Goal: Task Accomplishment & Management: Manage account settings

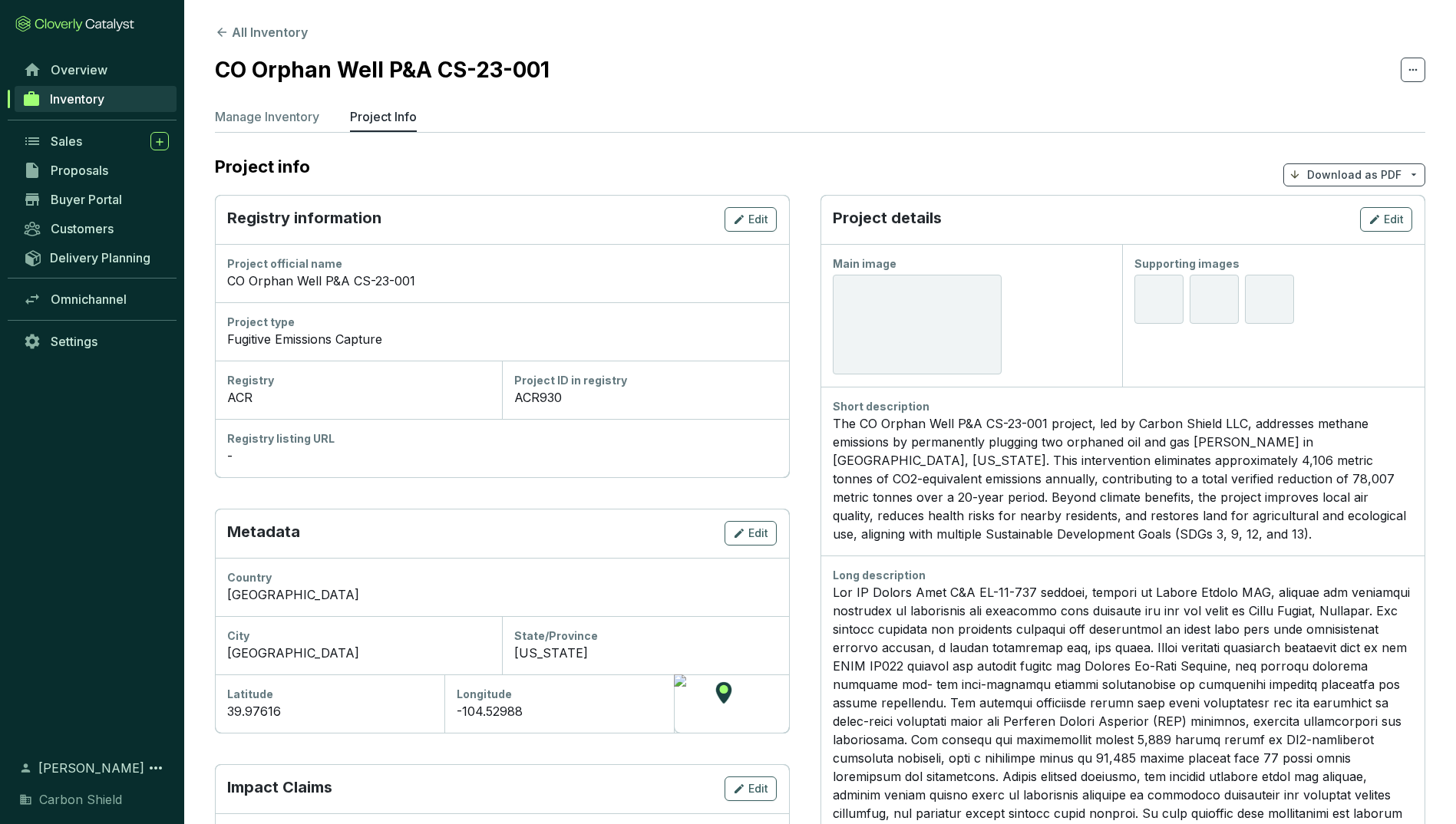
click at [911, 320] on div at bounding box center [917, 324] width 169 height 100
click at [296, 115] on p "Manage Inventory" at bounding box center [267, 117] width 104 height 19
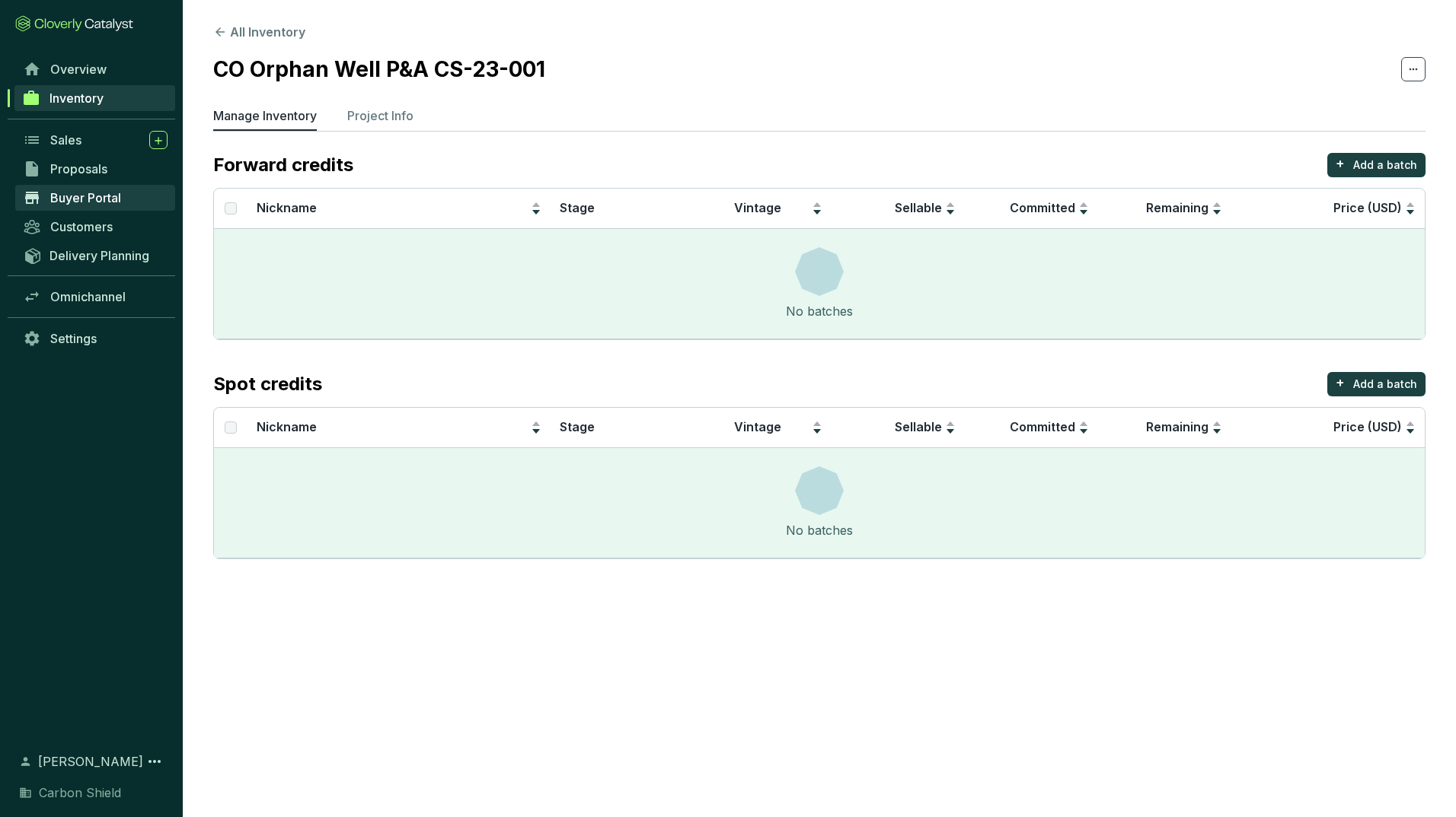
click at [80, 193] on span "Buyer Portal" at bounding box center [85, 197] width 70 height 15
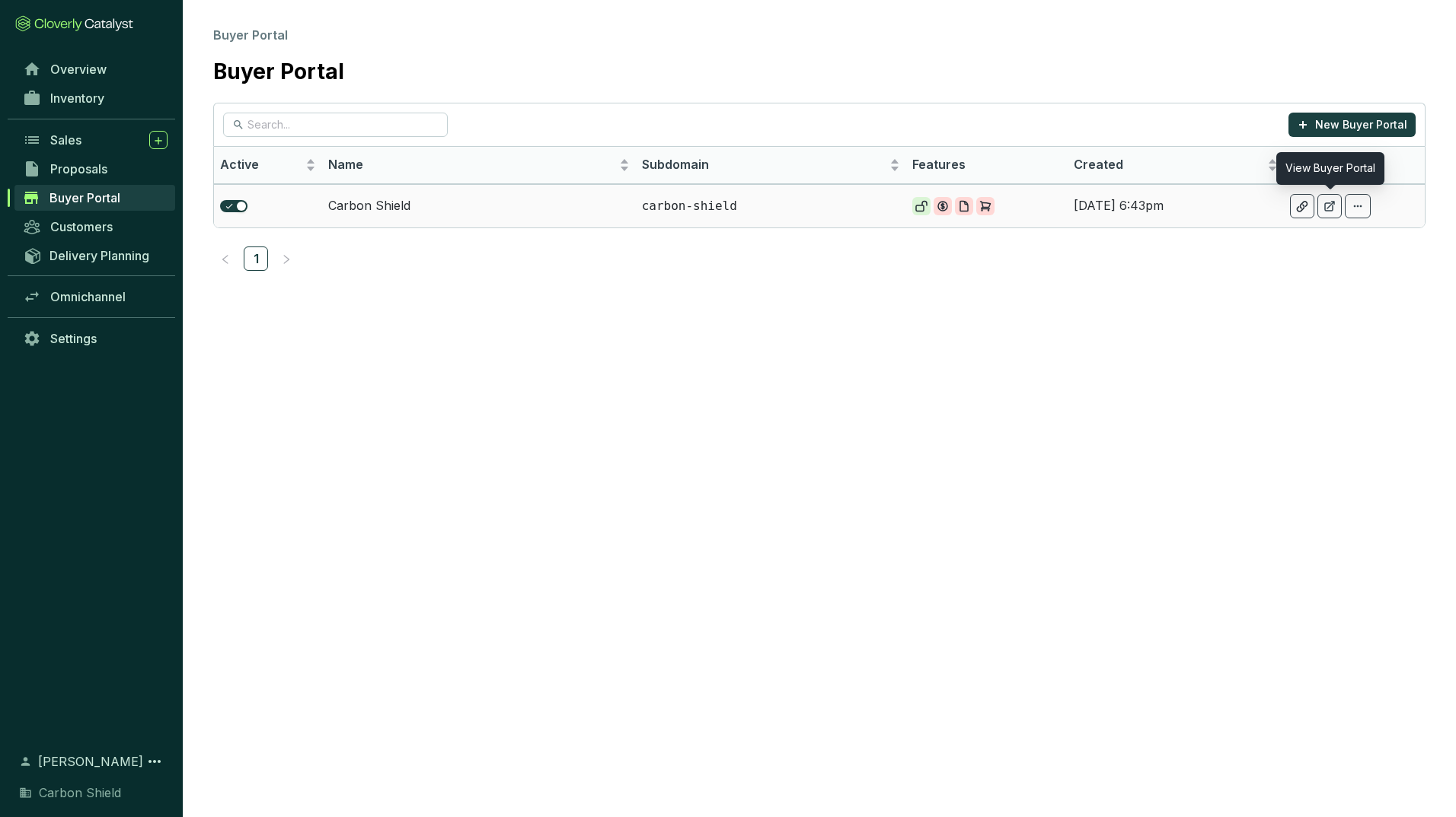
click at [1335, 213] on div at bounding box center [1329, 206] width 25 height 25
click at [102, 253] on span "Delivery Planning" at bounding box center [99, 256] width 100 height 15
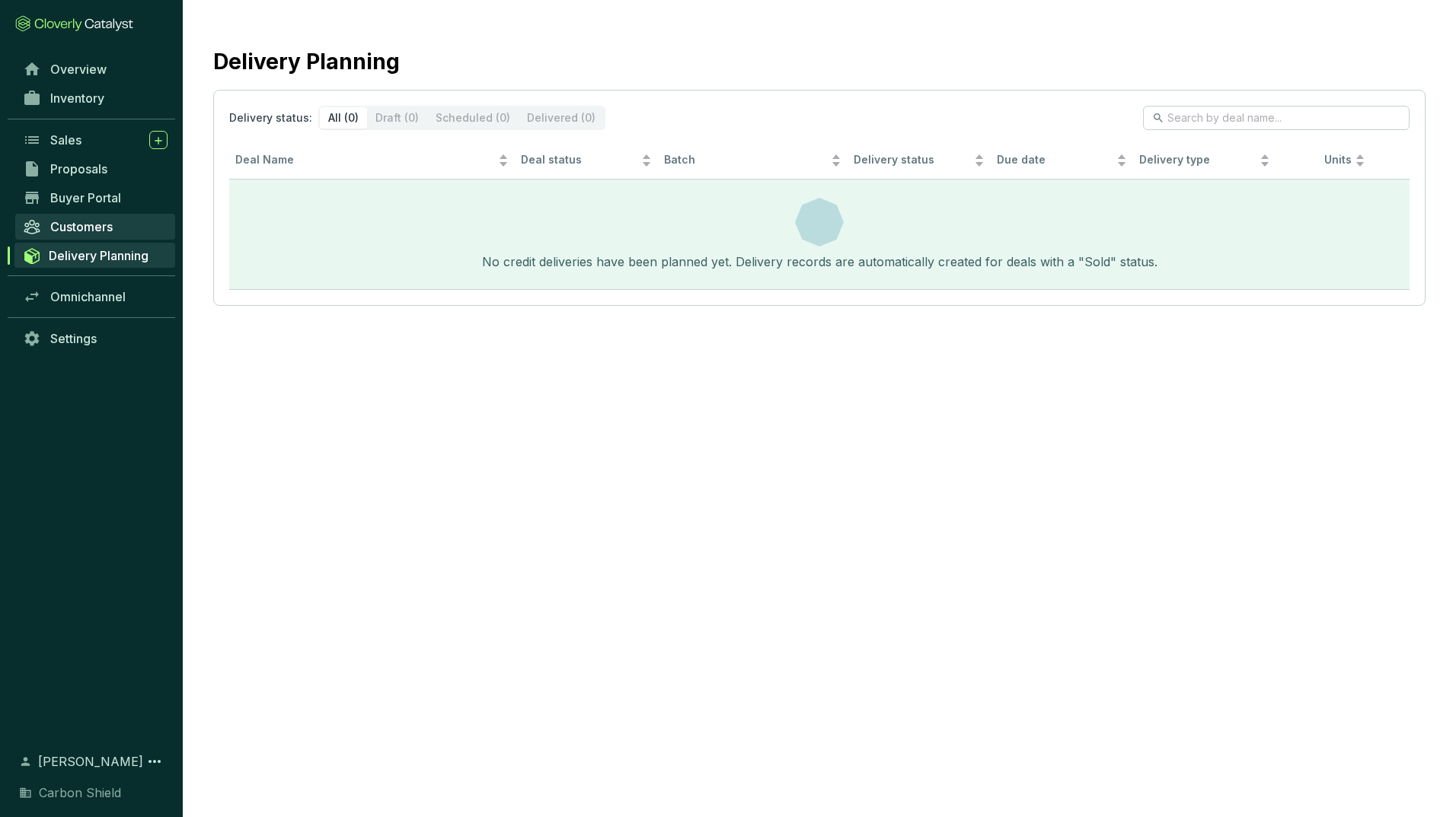
click at [96, 235] on link "Customers" at bounding box center [95, 226] width 160 height 26
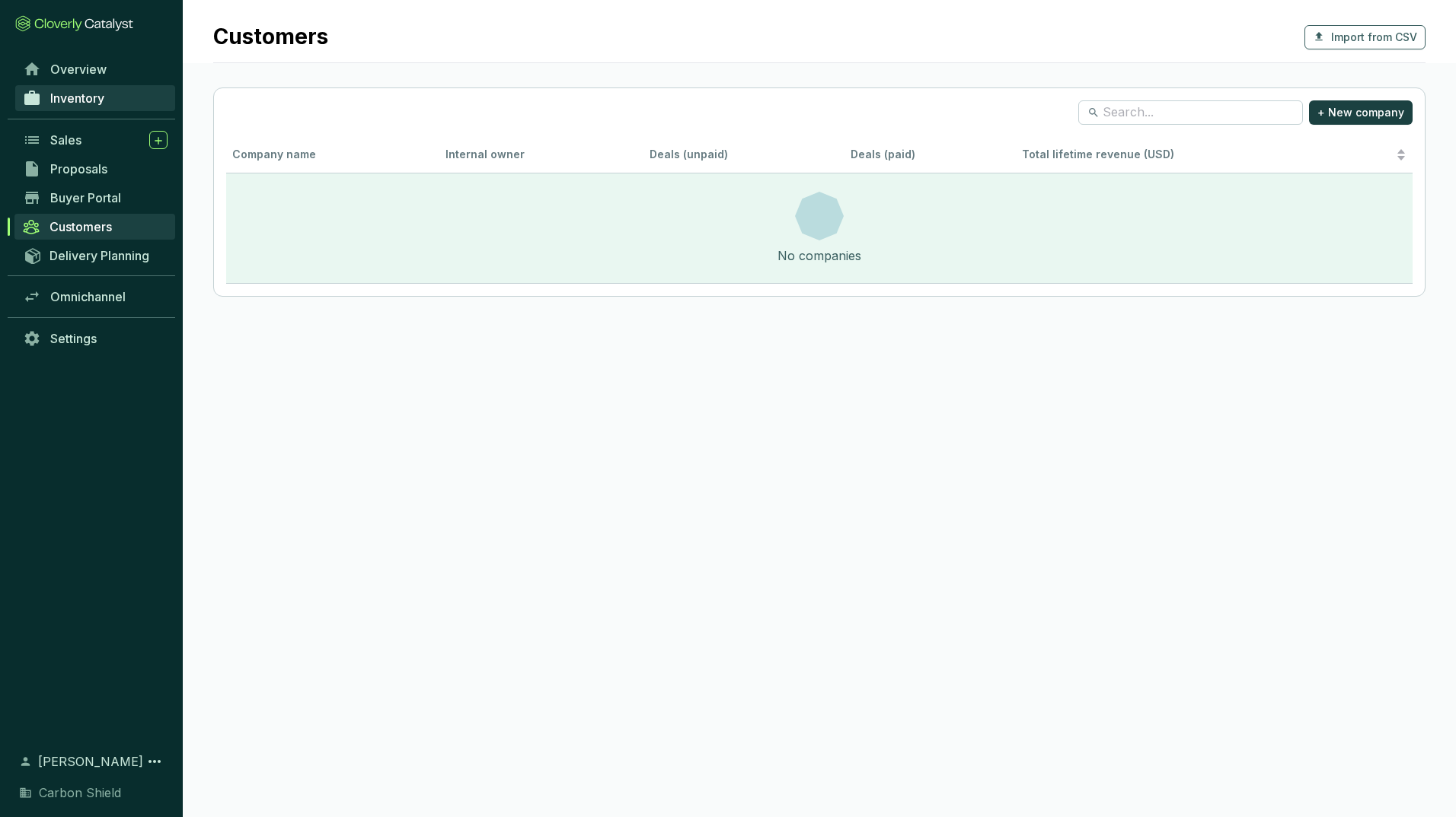
click at [85, 107] on link "Inventory" at bounding box center [95, 98] width 160 height 26
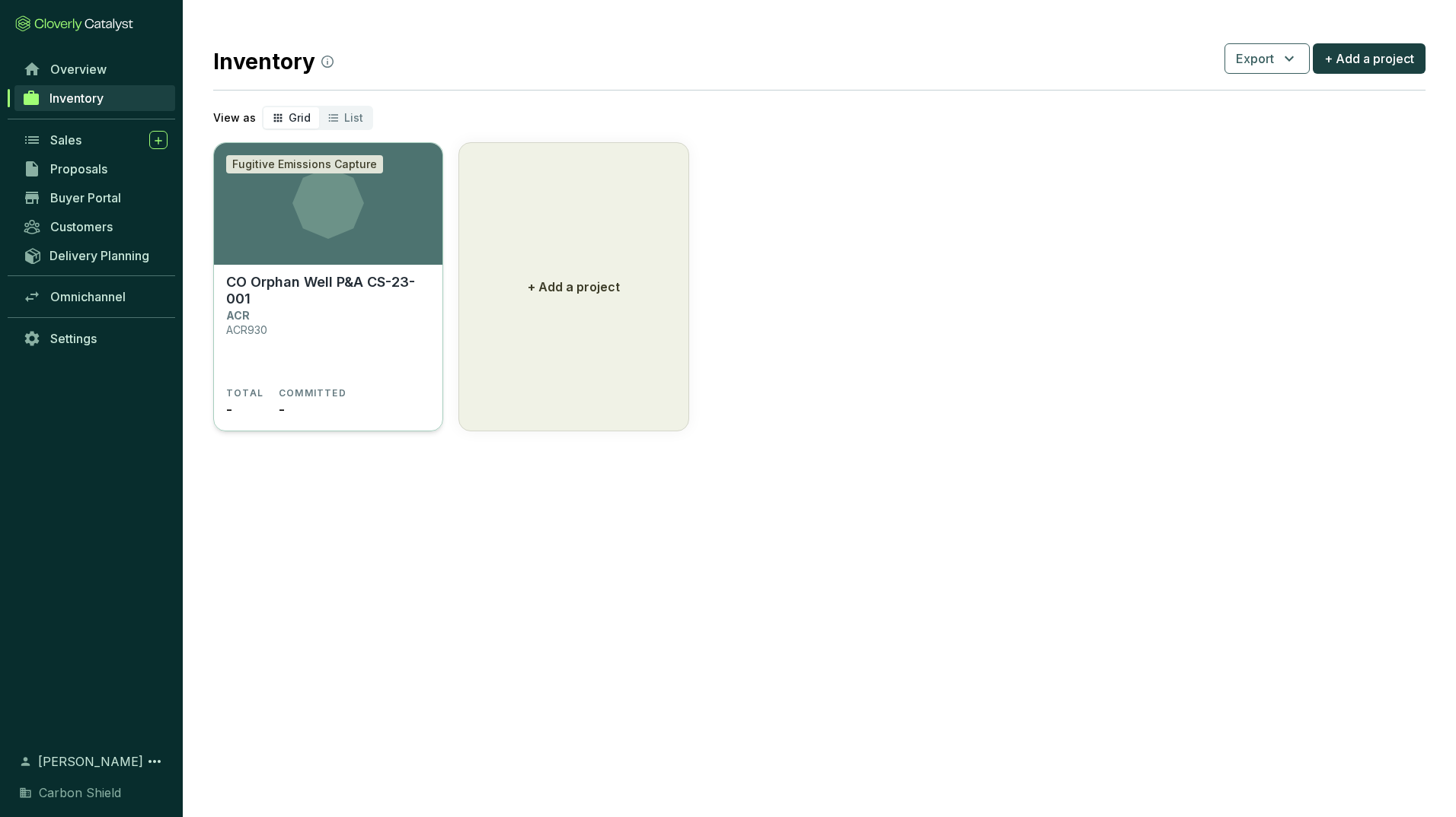
click at [329, 209] on icon at bounding box center [328, 203] width 71 height 71
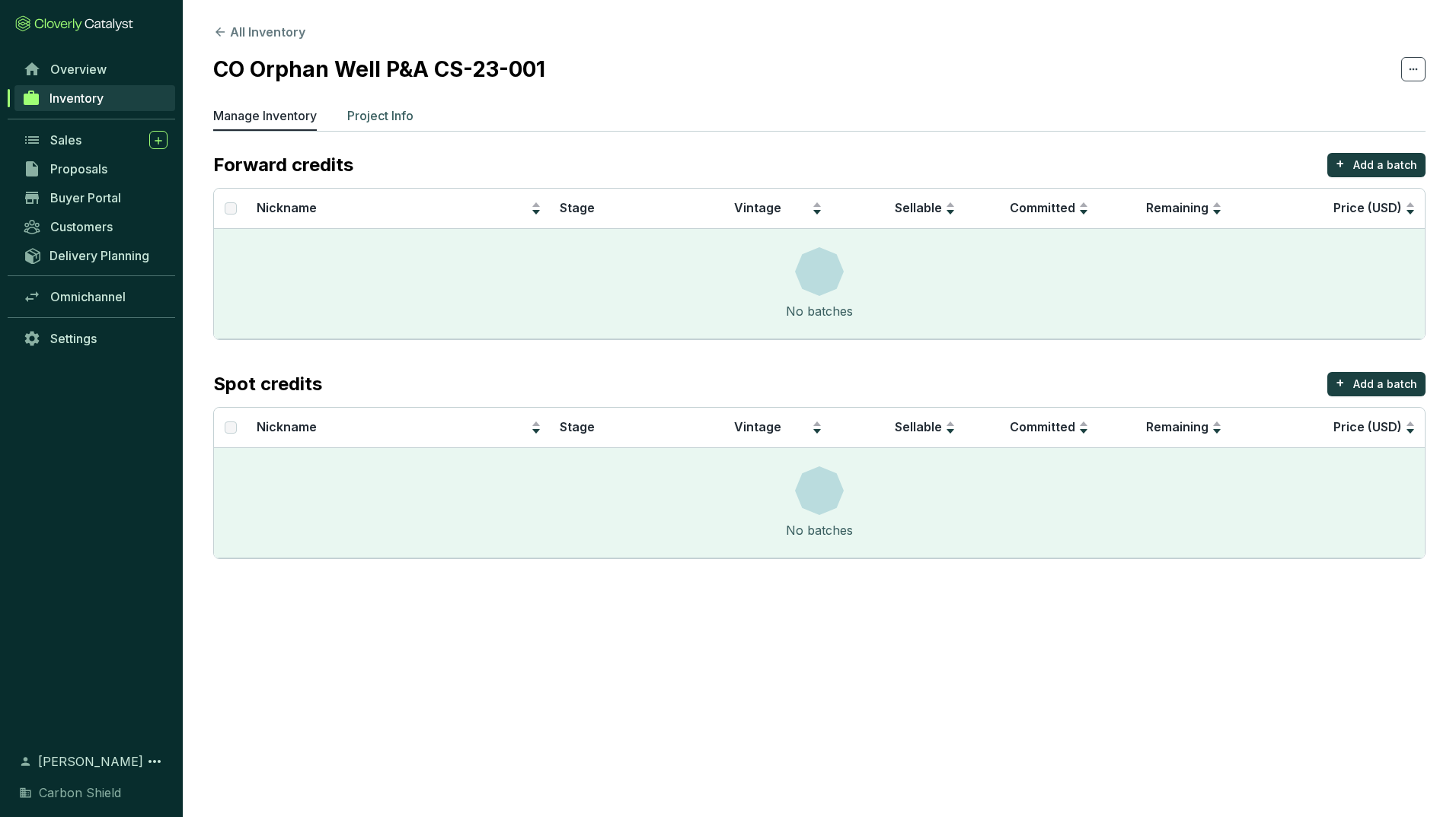
click at [397, 113] on p "Project Info" at bounding box center [380, 116] width 66 height 19
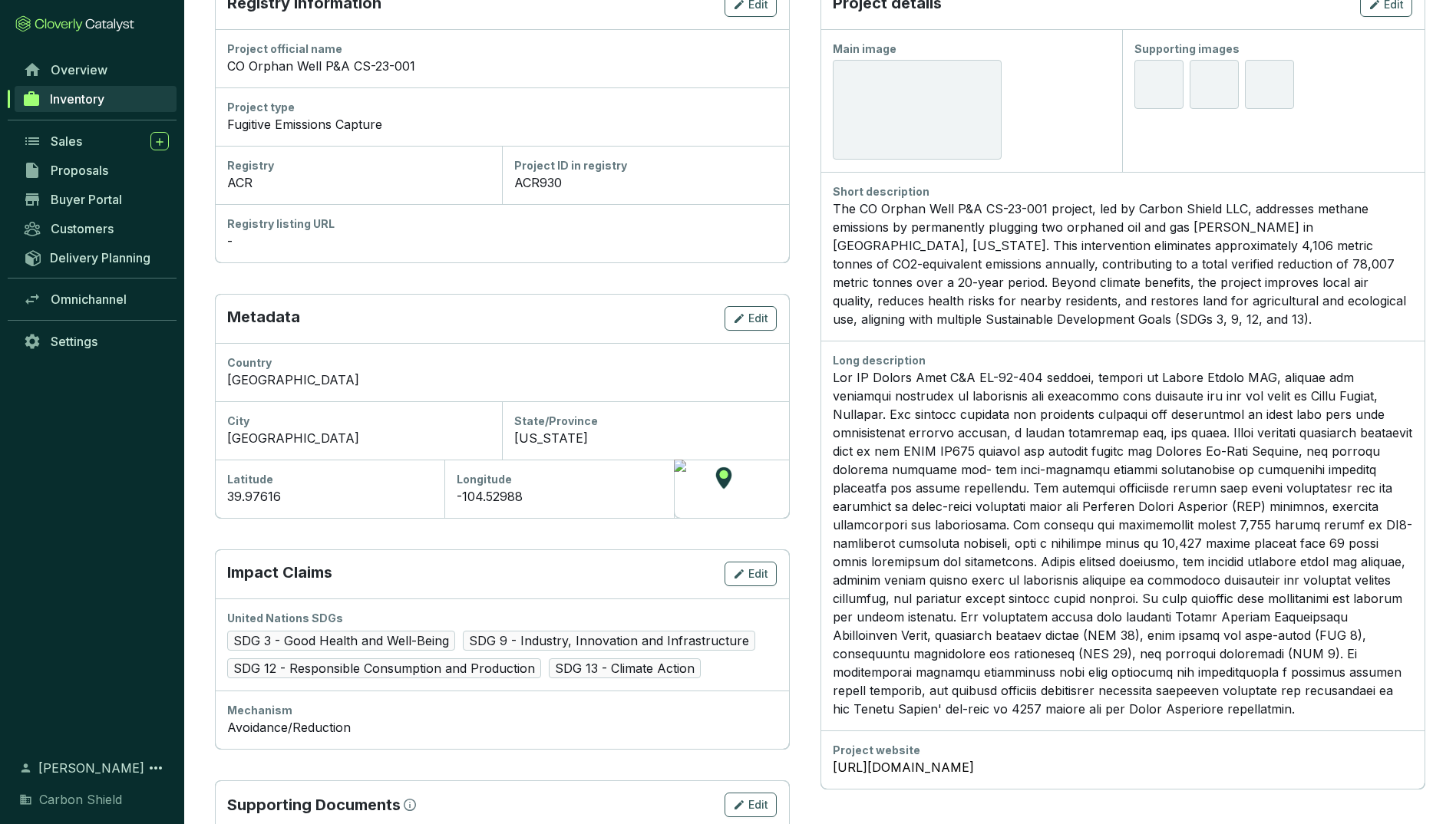
scroll to position [336, 0]
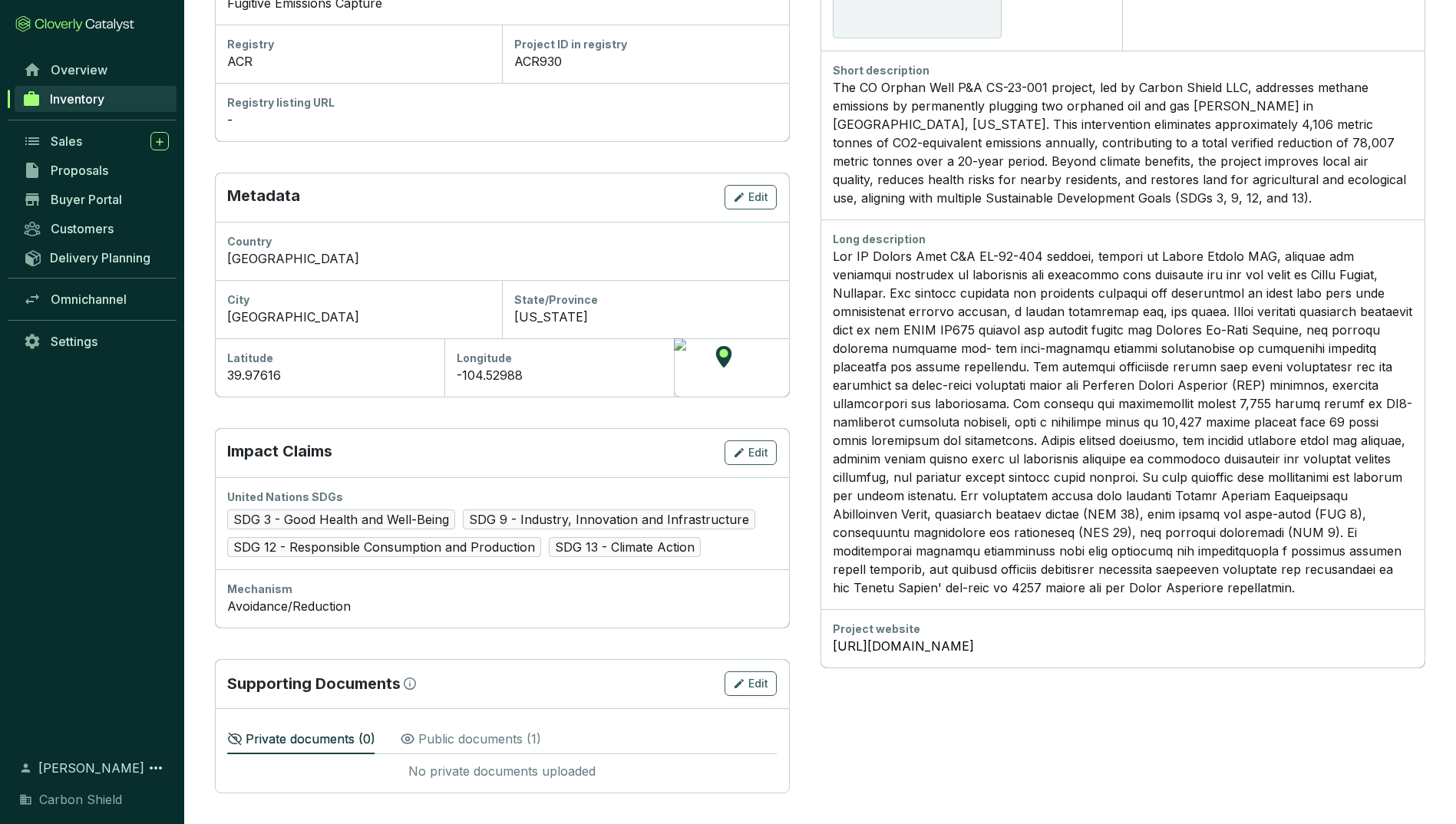
click at [406, 364] on div "Latitude" at bounding box center [330, 358] width 205 height 15
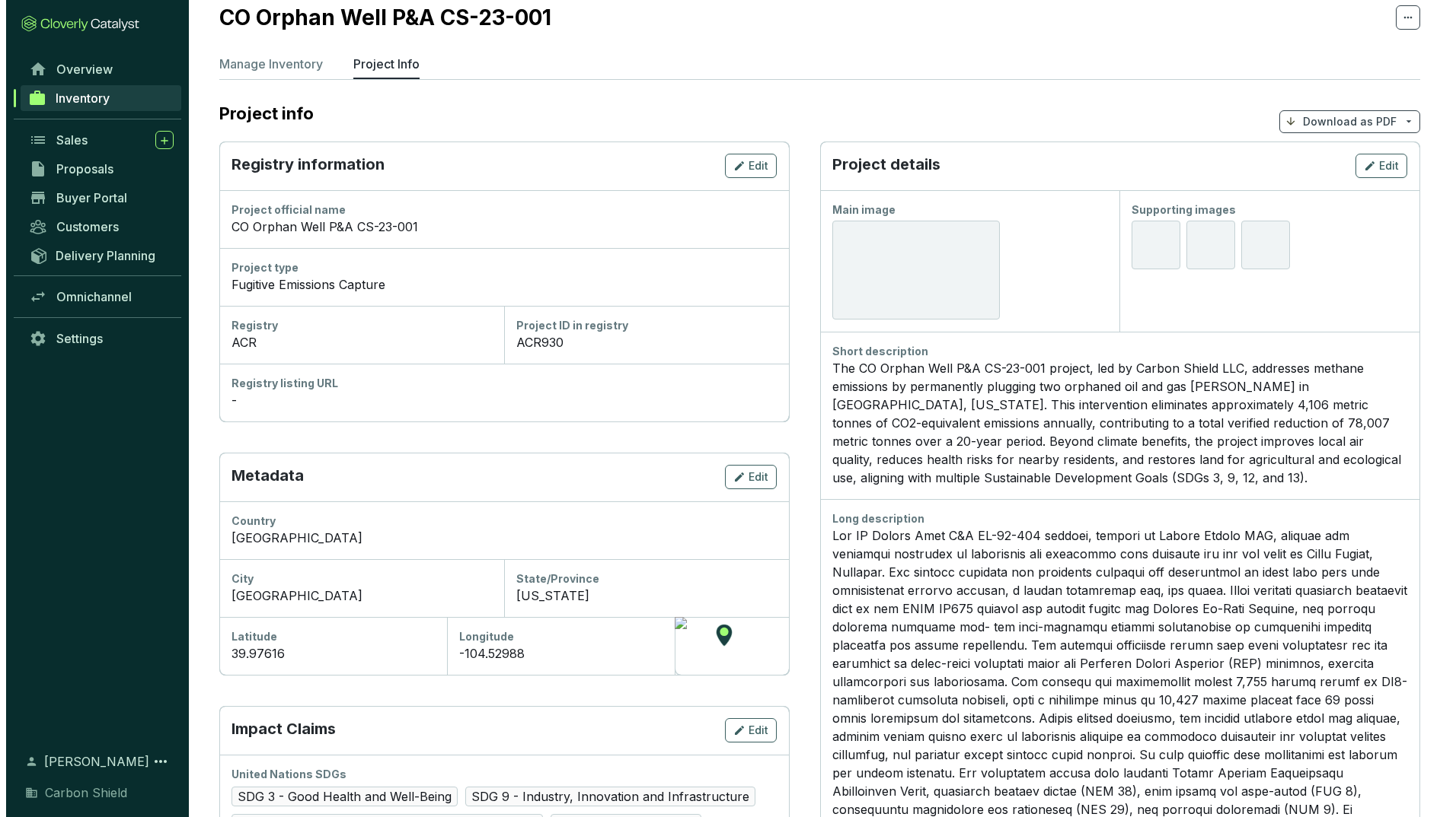
scroll to position [50, 0]
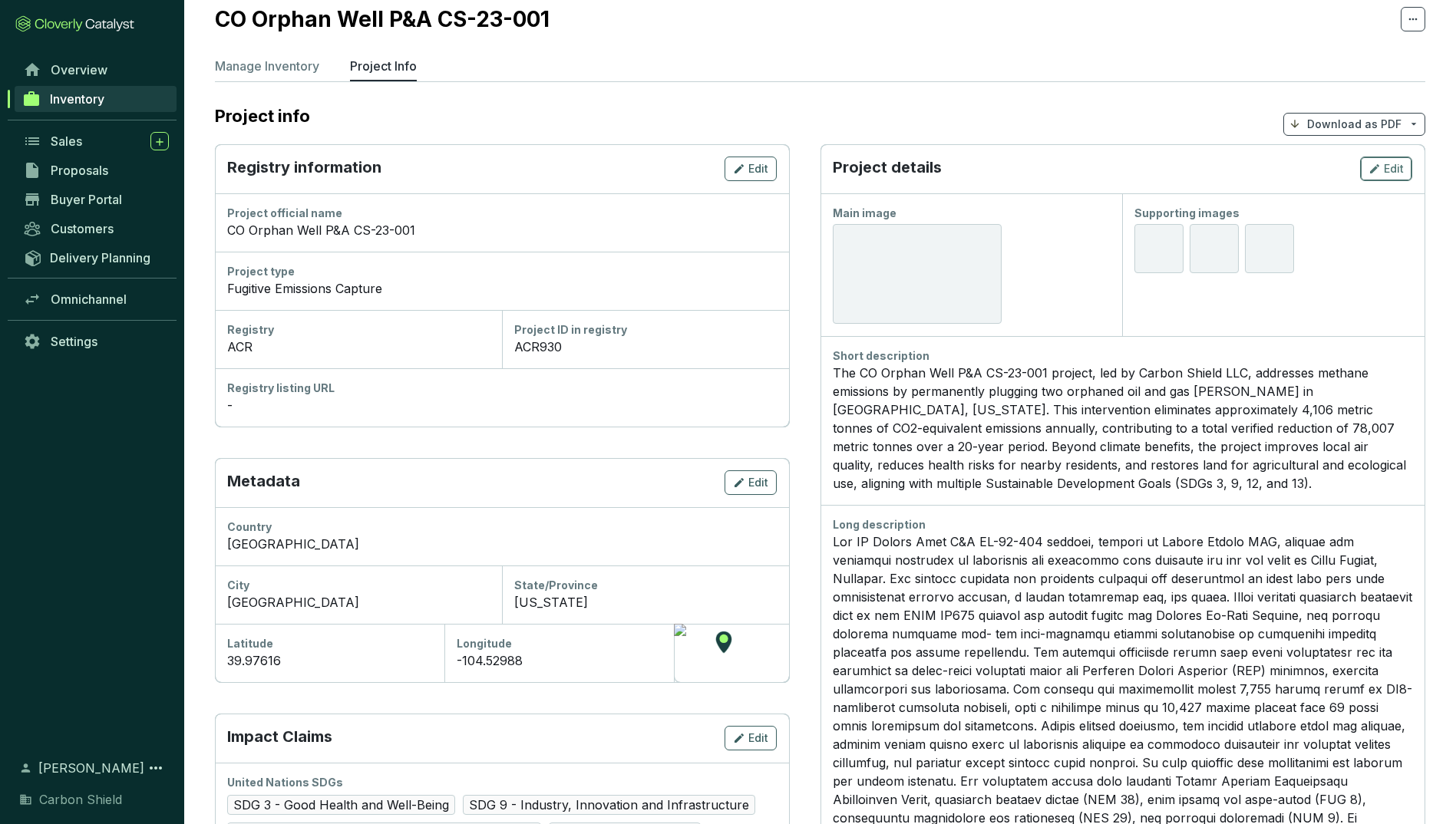
click at [1395, 166] on span "Edit" at bounding box center [1394, 169] width 20 height 15
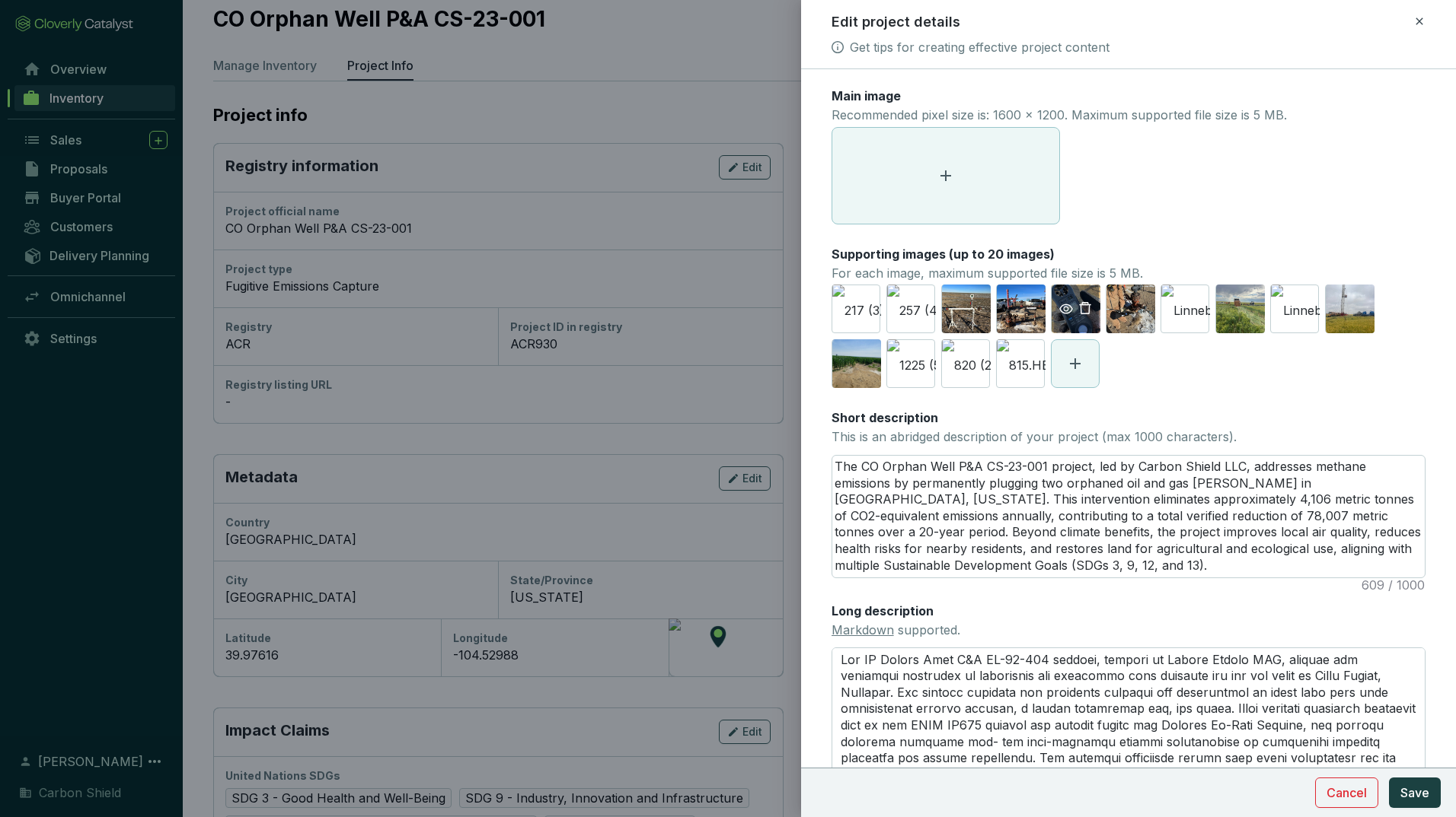
click at [1087, 309] on icon "delete" at bounding box center [1085, 308] width 14 height 14
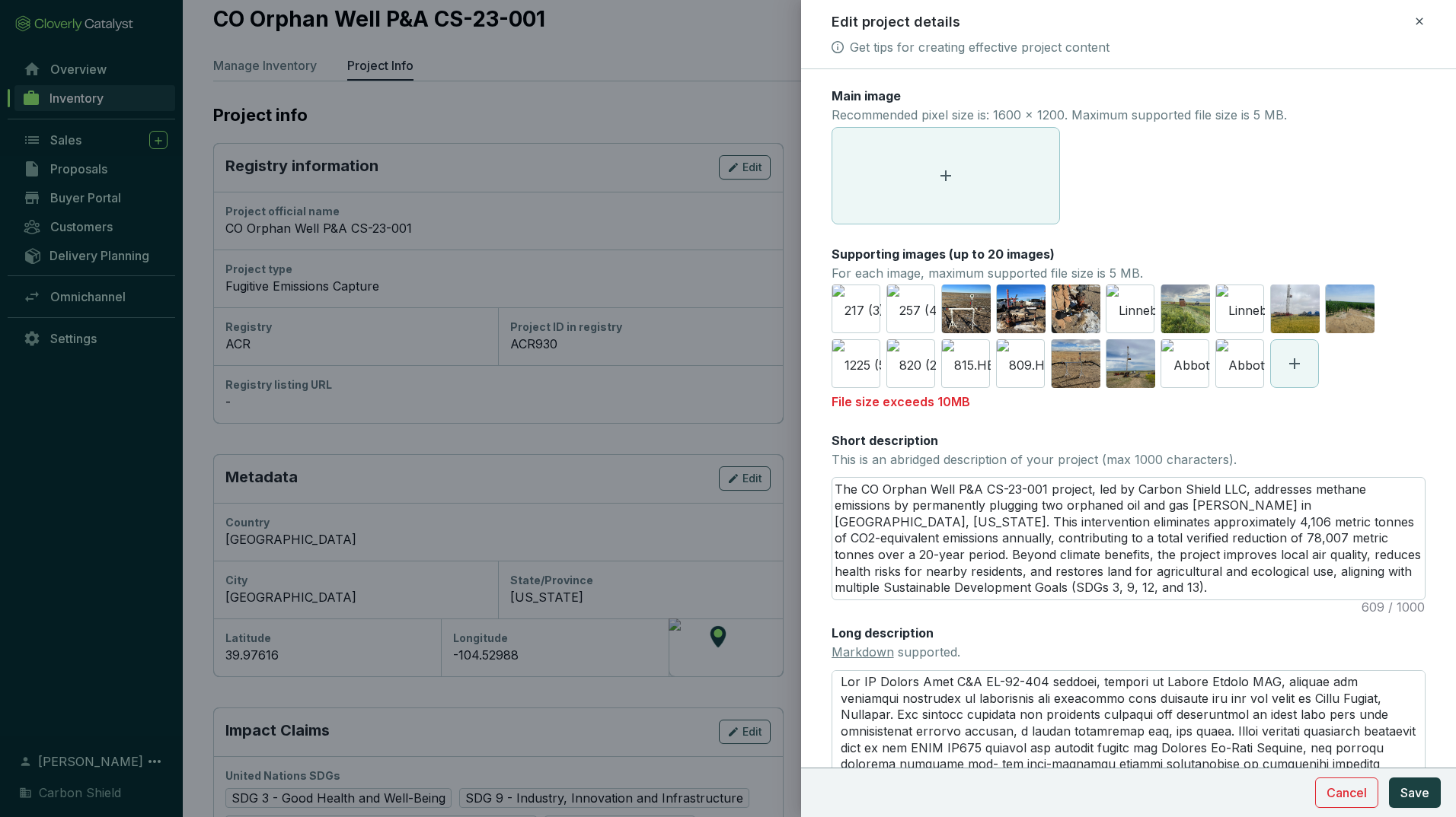
click at [1247, 412] on div "Main image Recommended pixel size is: 1600 x 1200. Maximum supported file size …" at bounding box center [1128, 510] width 594 height 846
click at [1248, 362] on icon "delete" at bounding box center [1249, 363] width 14 height 14
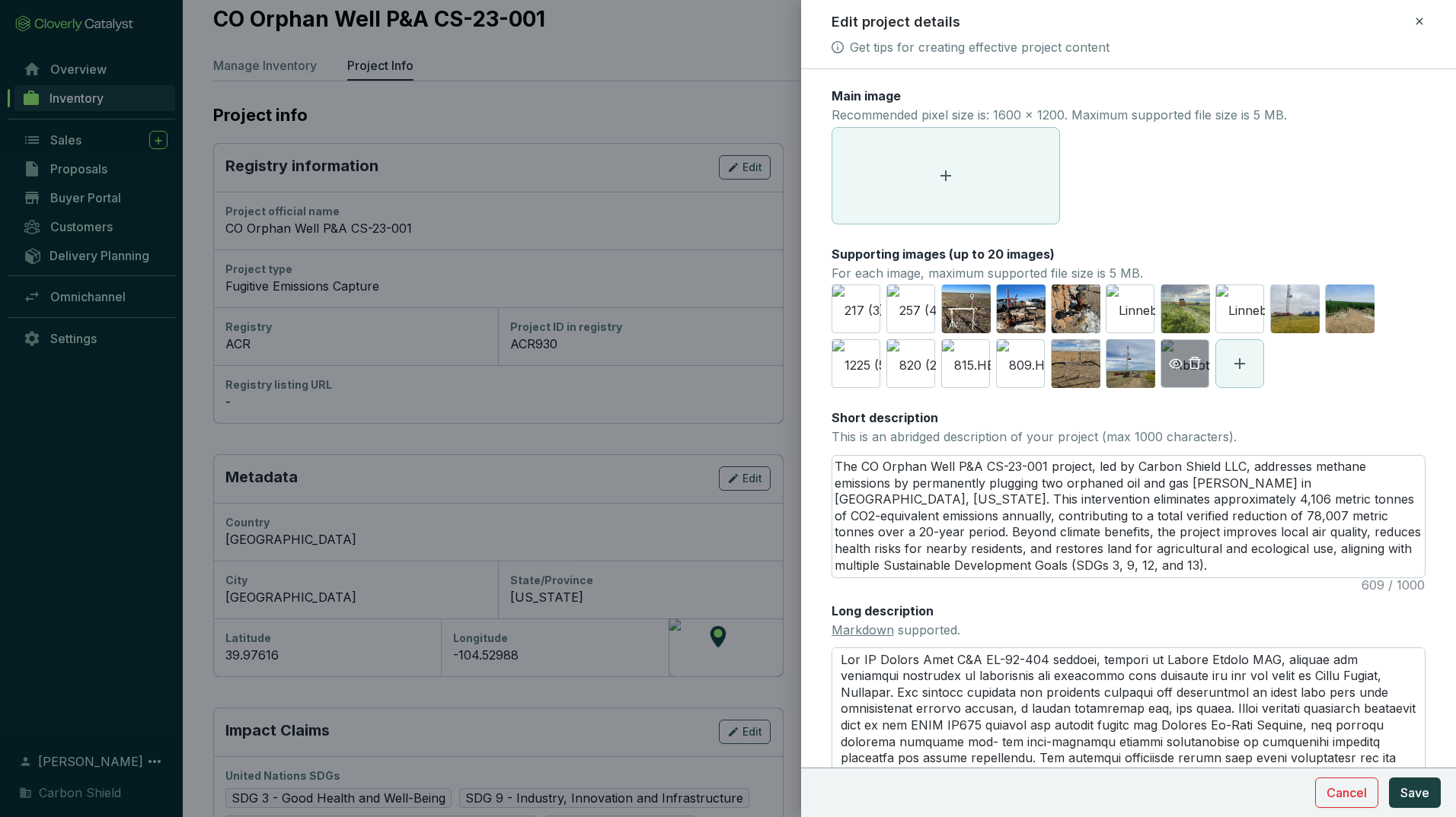
click at [1172, 361] on icon "eye" at bounding box center [1175, 364] width 14 height 14
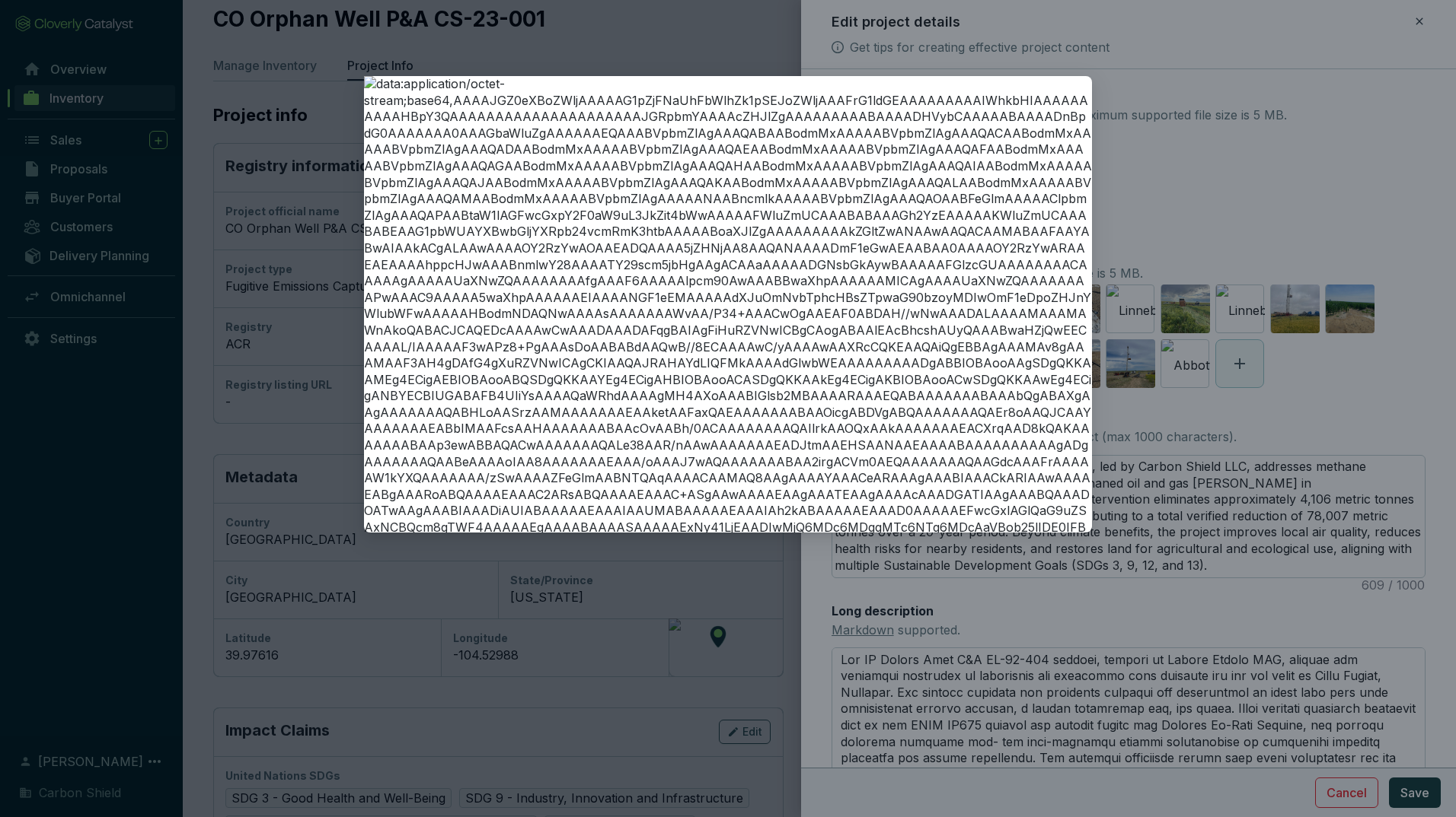
click at [1195, 112] on div at bounding box center [728, 408] width 1456 height 817
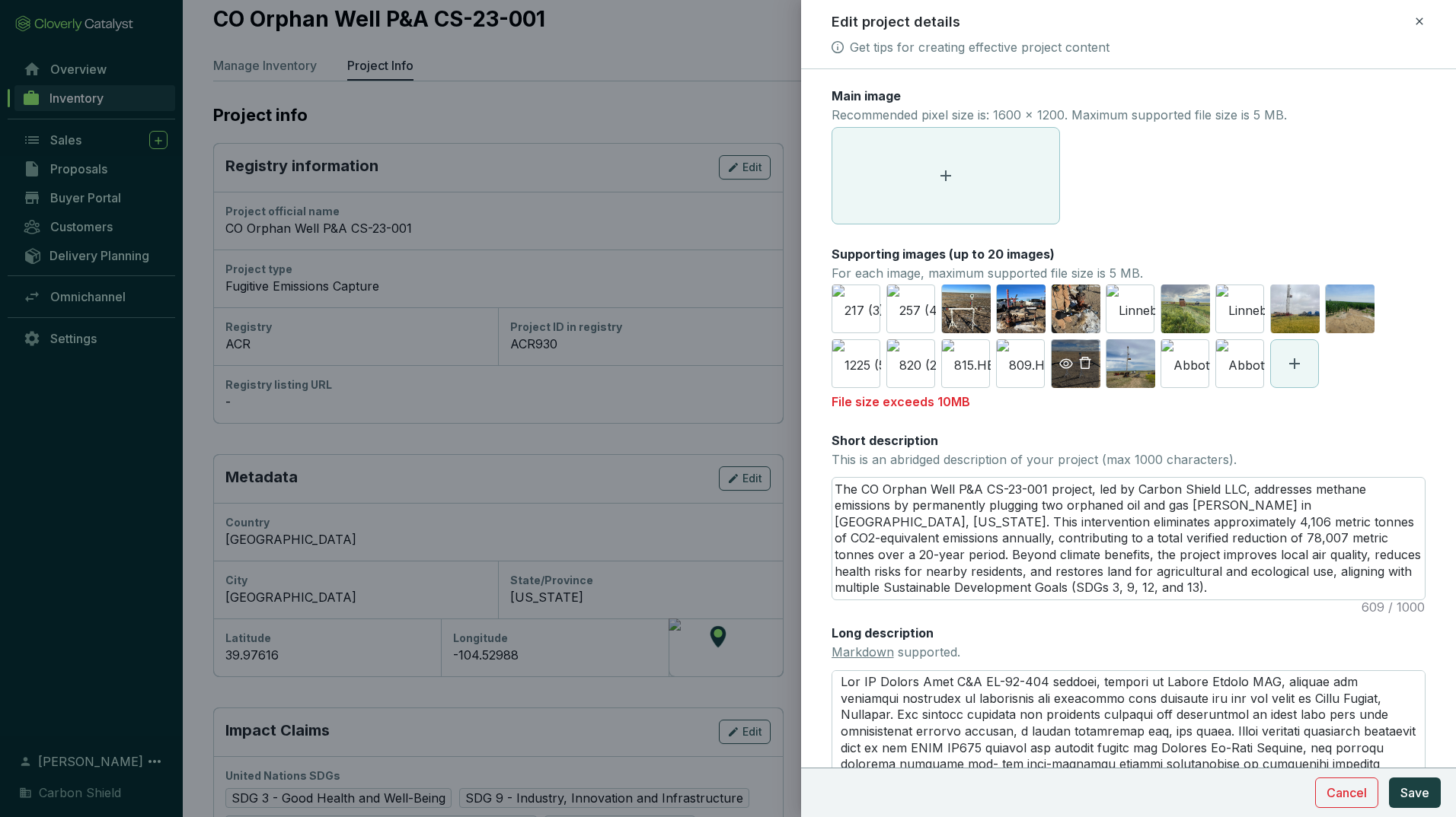
click at [1085, 361] on icon "delete" at bounding box center [1085, 363] width 14 height 14
click at [1241, 369] on icon at bounding box center [1240, 364] width 19 height 19
click at [1415, 797] on span "Save" at bounding box center [1414, 793] width 29 height 19
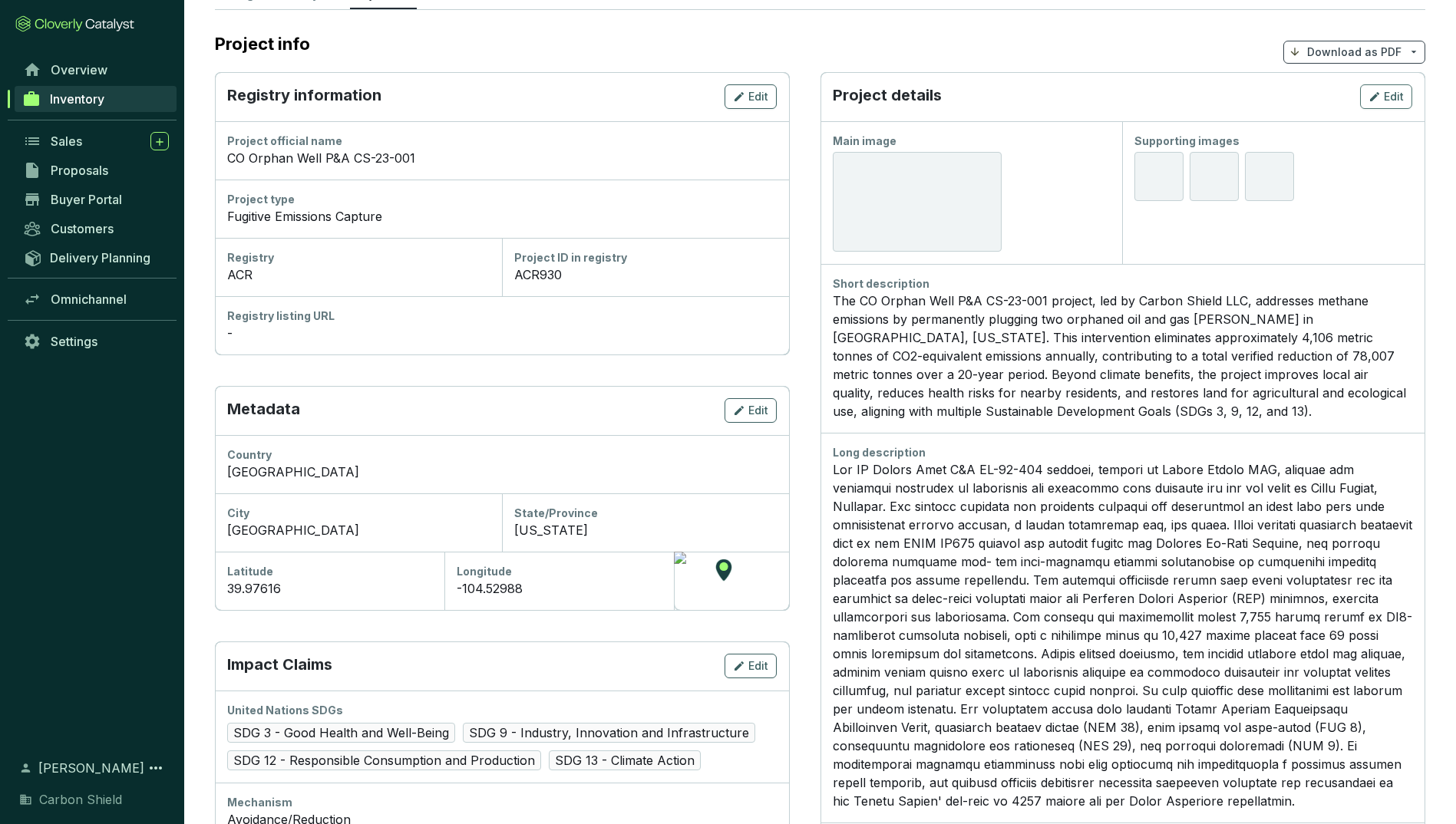
scroll to position [0, 0]
